Goal: Information Seeking & Learning: Find specific fact

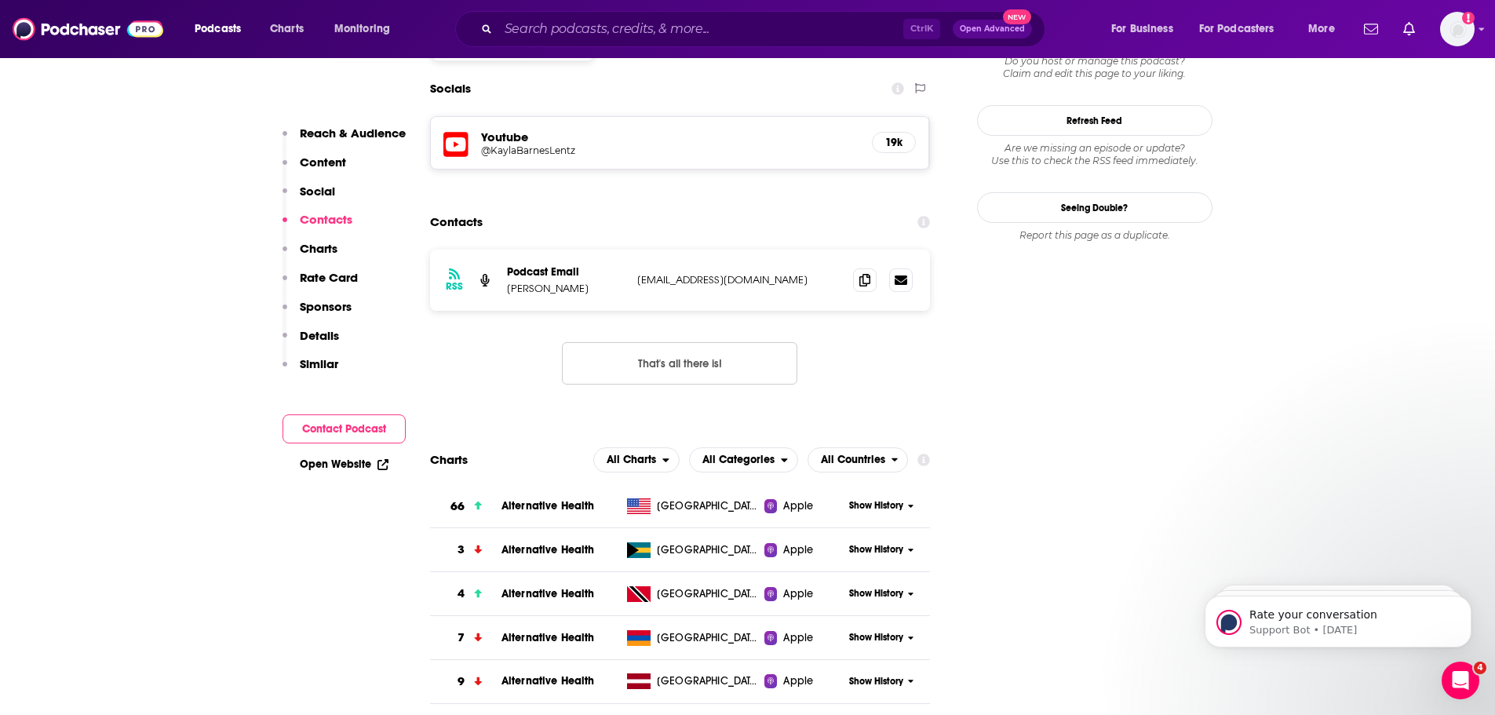
scroll to position [1412, 0]
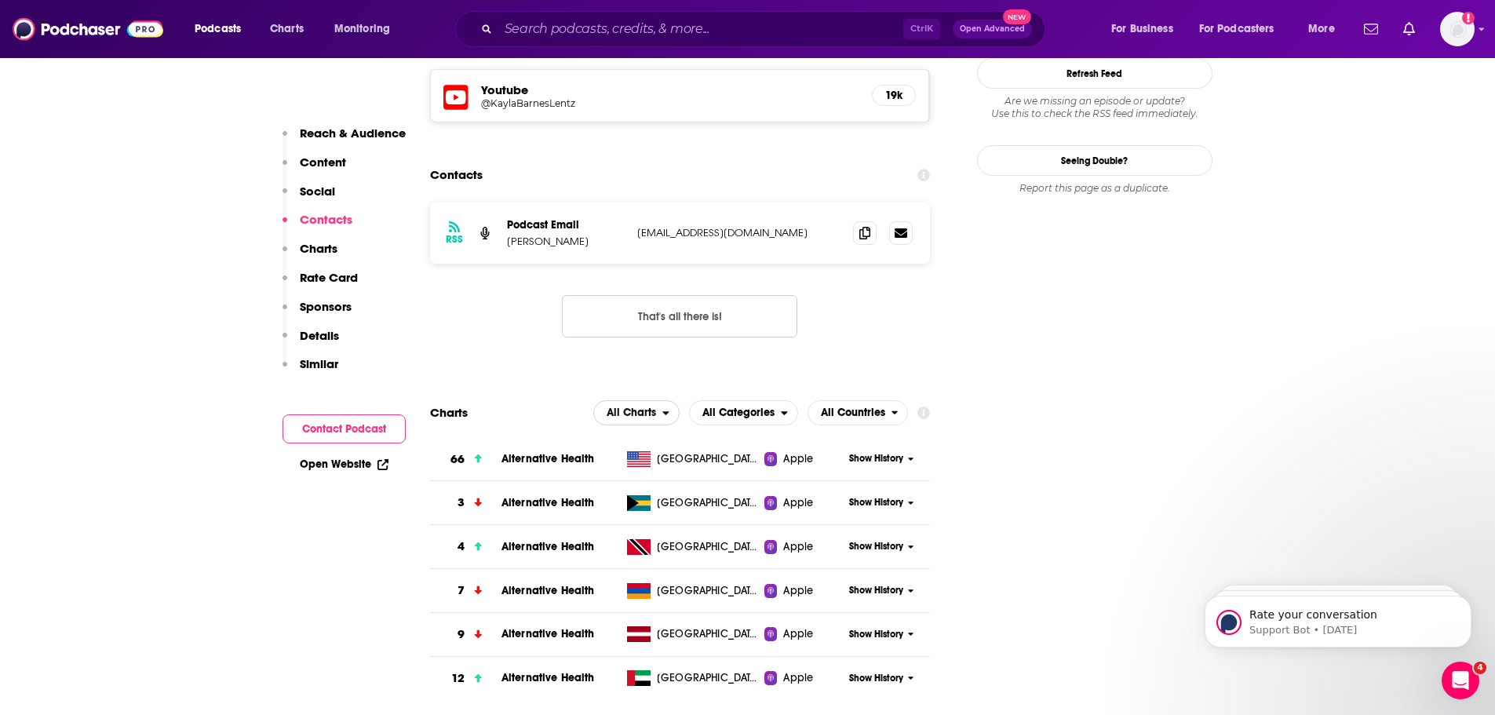
click at [625, 407] on span "All Charts" at bounding box center [630, 412] width 49 height 11
click at [643, 475] on span "Spotify Charts" at bounding box center [636, 479] width 67 height 9
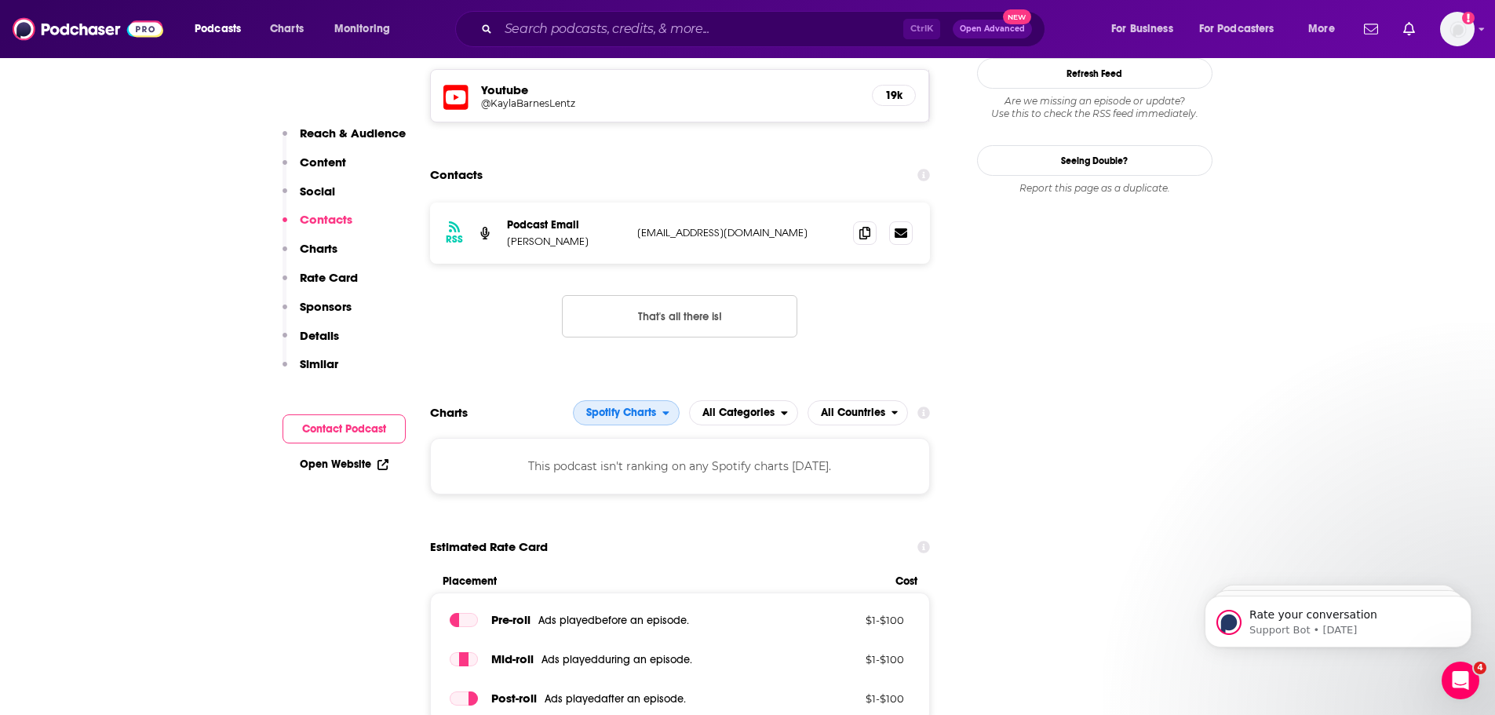
click at [652, 407] on span "Spotify Charts" at bounding box center [621, 412] width 70 height 11
click at [646, 456] on span "Apple Charts" at bounding box center [625, 460] width 86 height 9
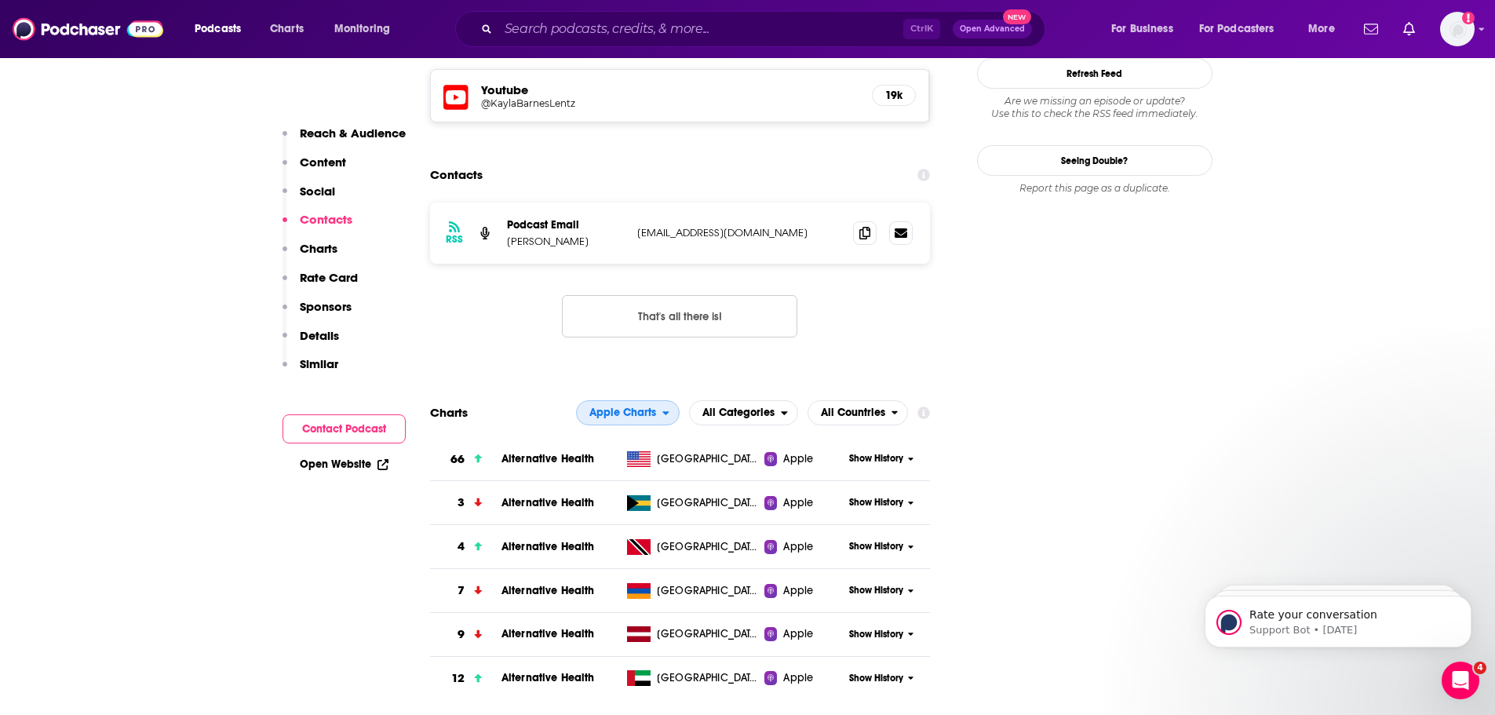
click at [639, 407] on span "Apple Charts" at bounding box center [622, 412] width 67 height 11
click at [639, 436] on span "All Charts" at bounding box center [626, 440] width 83 height 9
click at [909, 454] on icon at bounding box center [911, 458] width 6 height 9
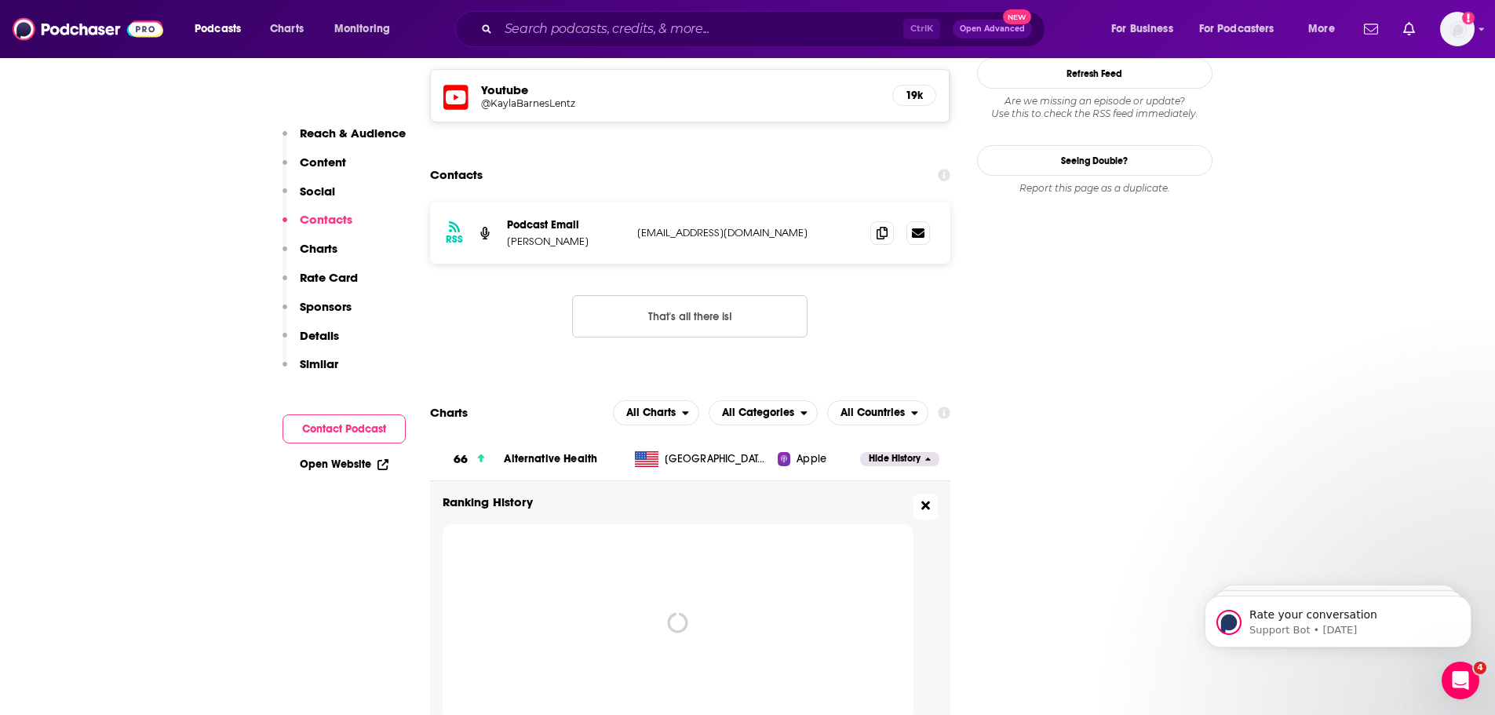
click at [926, 499] on icon at bounding box center [925, 505] width 9 height 13
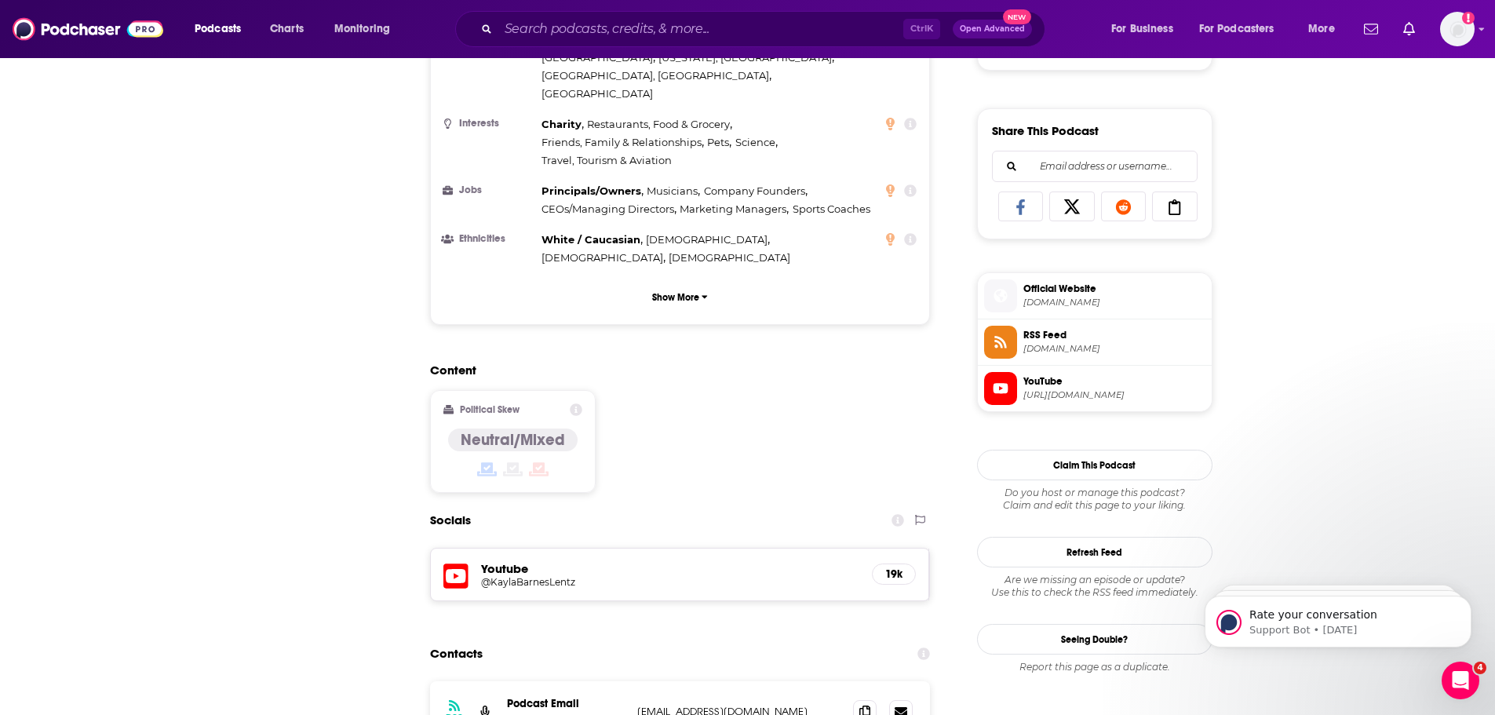
scroll to position [0, 0]
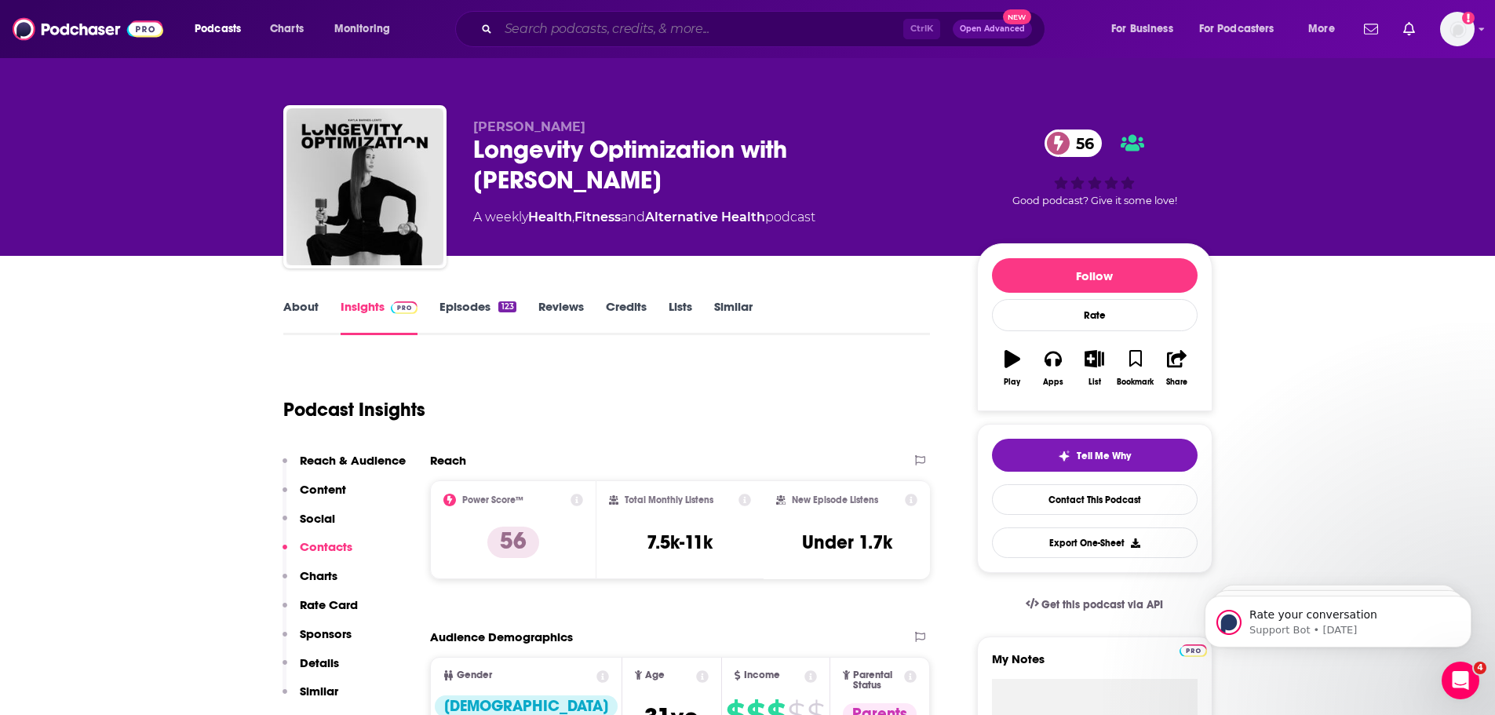
click at [642, 17] on input "Search podcasts, credits, & more..." at bounding box center [700, 28] width 405 height 25
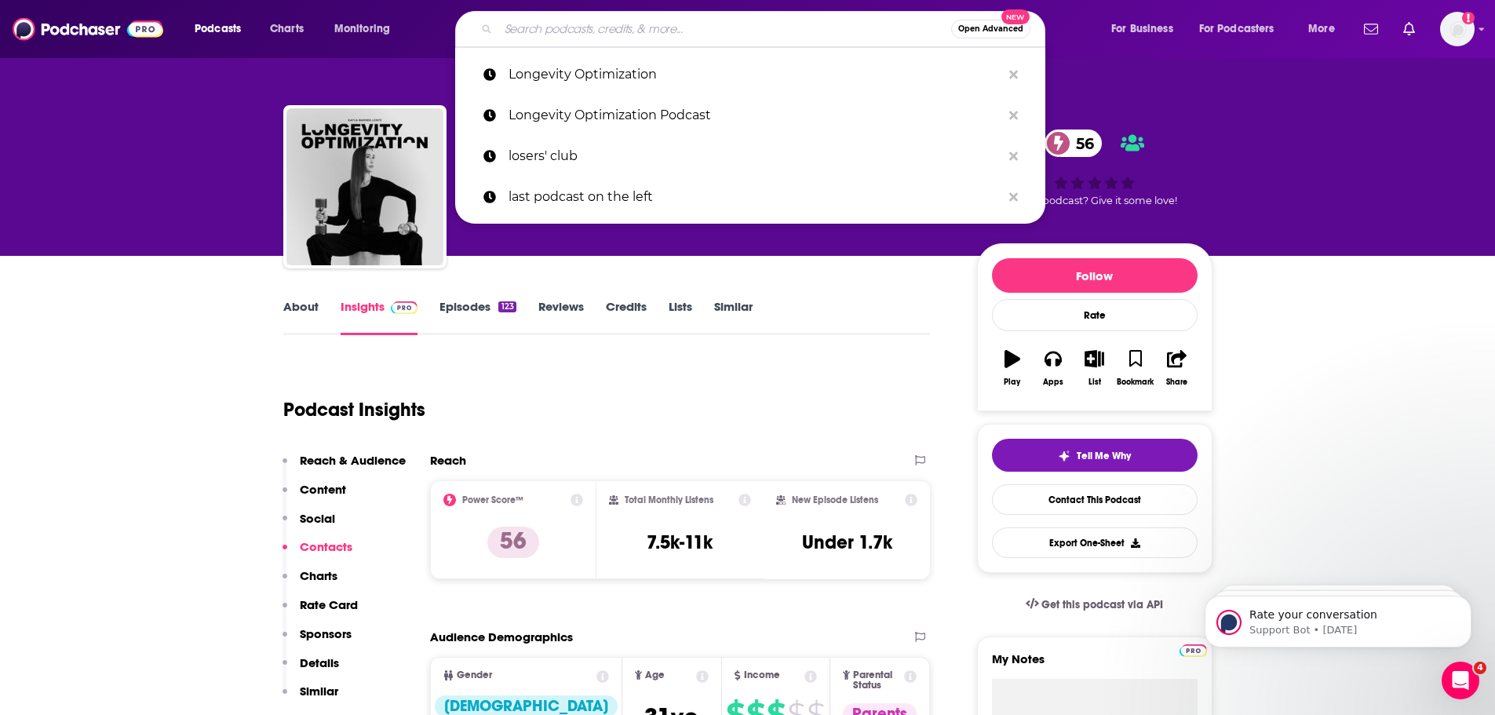
paste input "Treated with [PERSON_NAME]"
type input "Treated with [PERSON_NAME]"
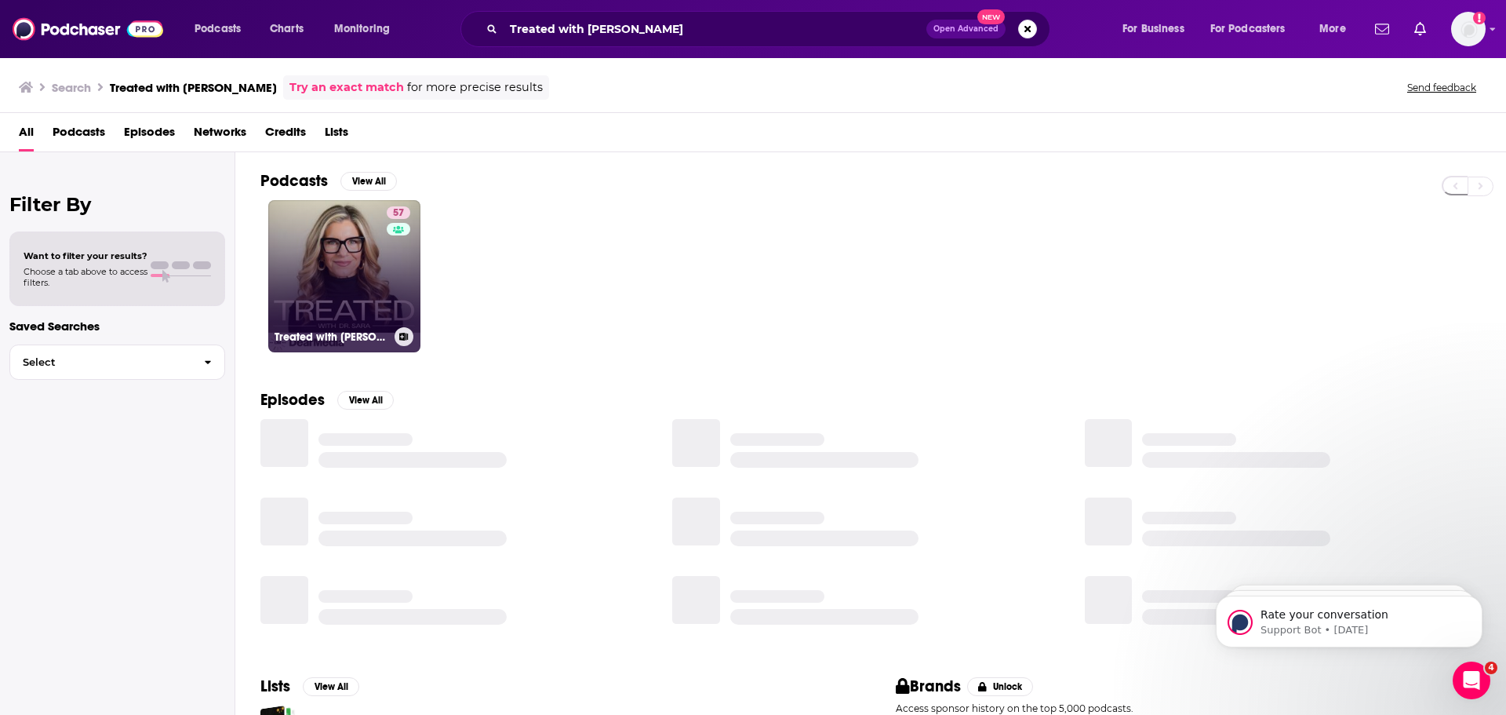
click at [342, 224] on link "57 Treated with [PERSON_NAME]" at bounding box center [344, 276] width 152 height 152
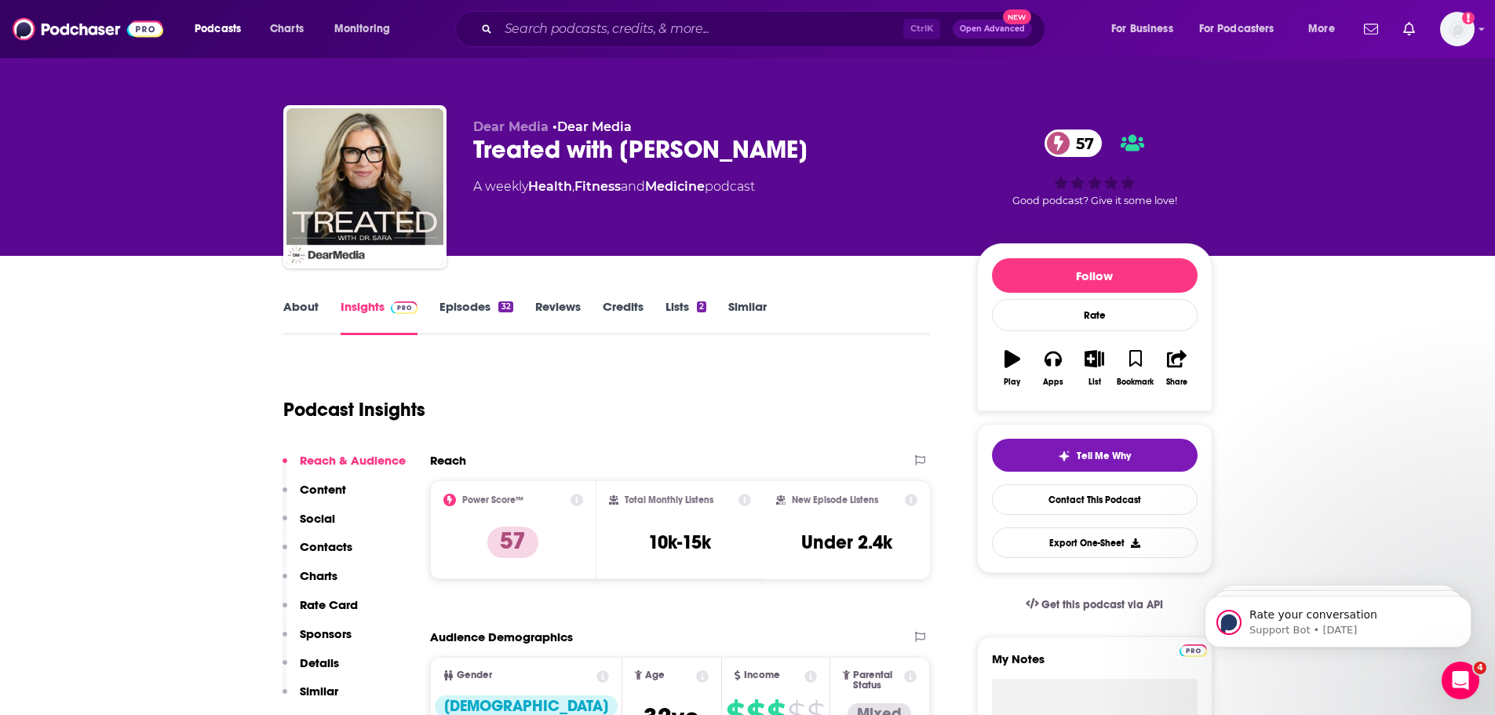
click at [697, 392] on div "Podcast Insights" at bounding box center [600, 400] width 635 height 80
